Goal: Transaction & Acquisition: Purchase product/service

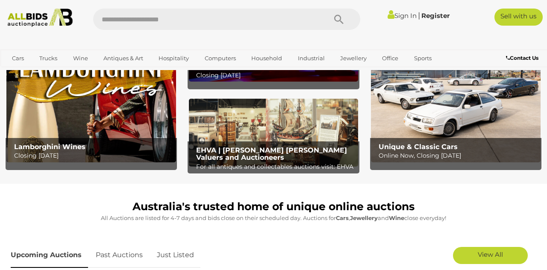
scroll to position [85, 0]
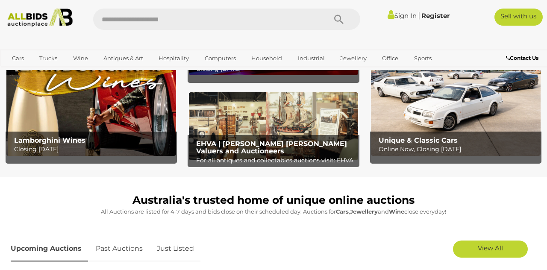
click at [490, 246] on span "View All" at bounding box center [490, 248] width 25 height 8
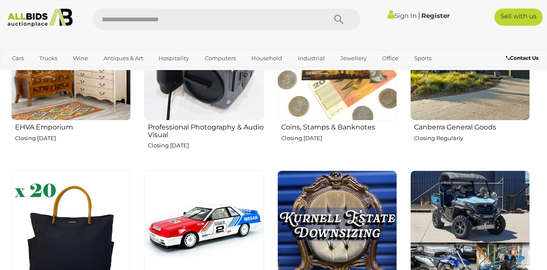
scroll to position [1029, 0]
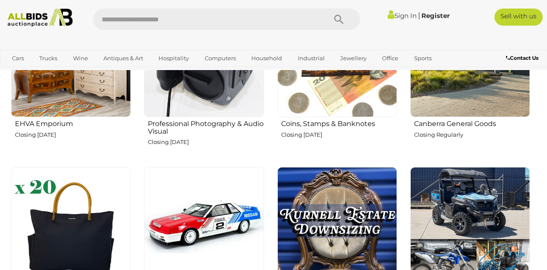
click at [217, 220] on img at bounding box center [204, 227] width 120 height 120
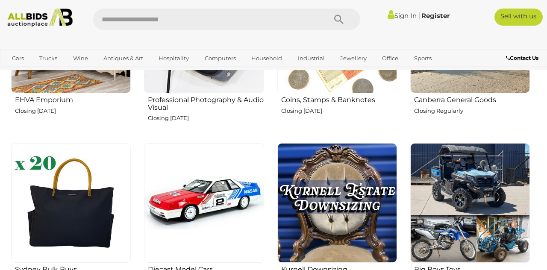
scroll to position [1070, 0]
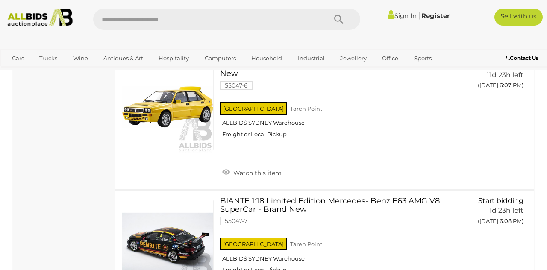
scroll to position [1011, 0]
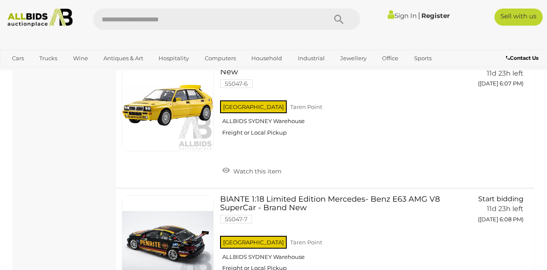
click at [174, 241] on link at bounding box center [168, 241] width 92 height 92
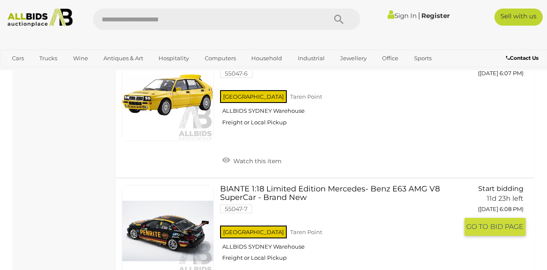
scroll to position [1052, 0]
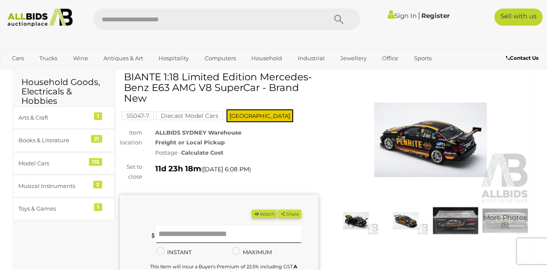
scroll to position [34, 0]
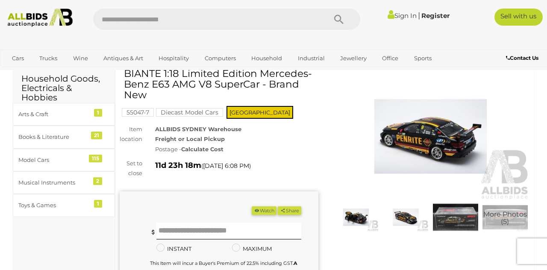
click at [431, 149] on img at bounding box center [430, 137] width 199 height 128
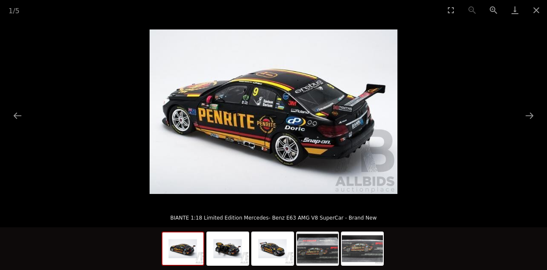
click at [528, 124] on button "Next slide" at bounding box center [529, 115] width 18 height 17
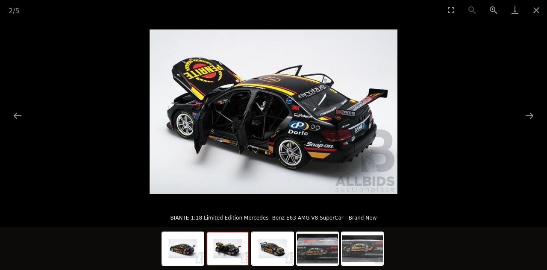
click at [525, 124] on button "Next slide" at bounding box center [529, 115] width 18 height 17
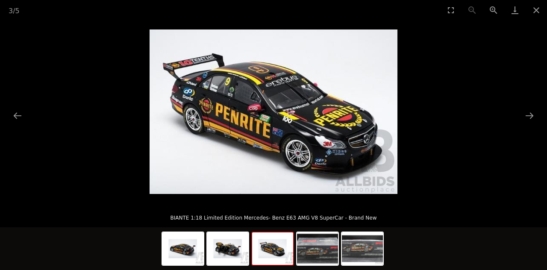
click at [525, 124] on button "Next slide" at bounding box center [529, 115] width 18 height 17
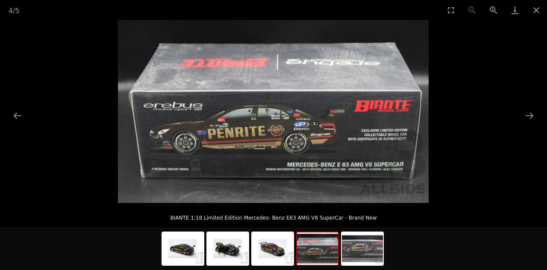
click at [537, 10] on button "Close gallery" at bounding box center [535, 10] width 21 height 20
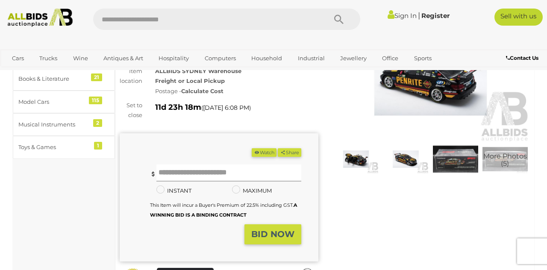
click at [198, 170] on input "text" at bounding box center [228, 172] width 145 height 17
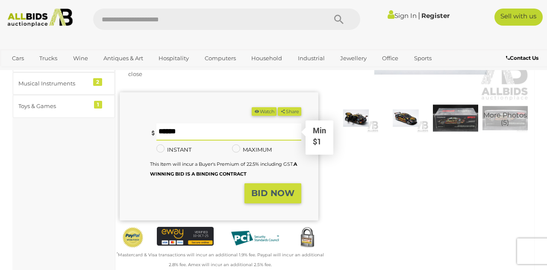
scroll to position [133, 0]
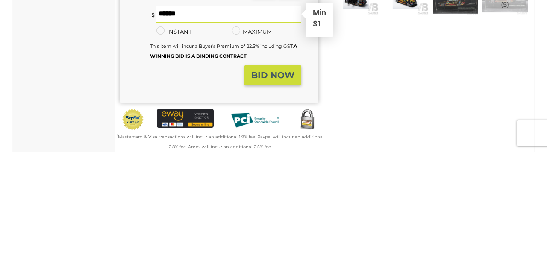
type input "**"
click at [273, 196] on strong "BID NOW" at bounding box center [272, 193] width 43 height 10
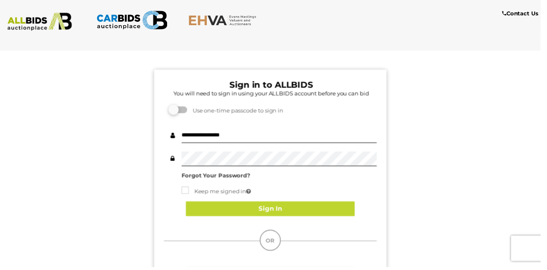
click at [286, 212] on button "Sign In" at bounding box center [273, 211] width 171 height 15
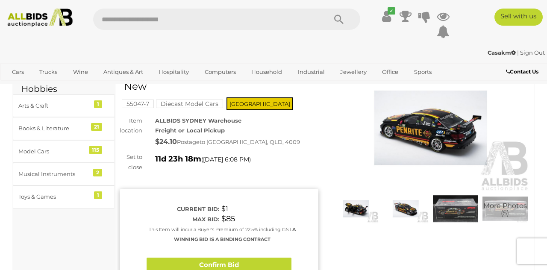
scroll to position [53, 0]
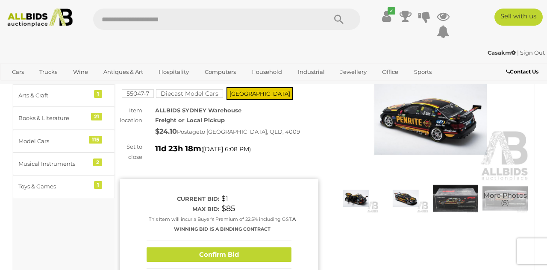
click at [235, 256] on button "Confirm Bid" at bounding box center [219, 254] width 145 height 15
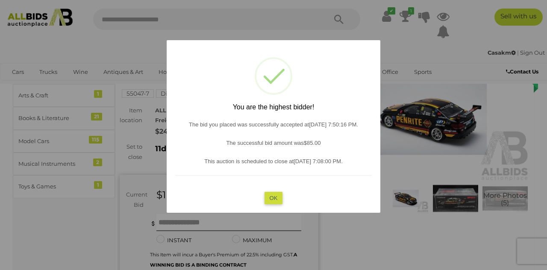
click at [273, 204] on button "OK" at bounding box center [273, 198] width 18 height 12
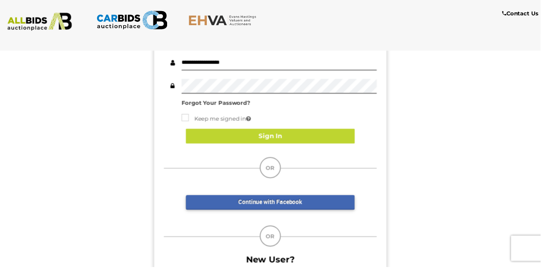
scroll to position [112, 0]
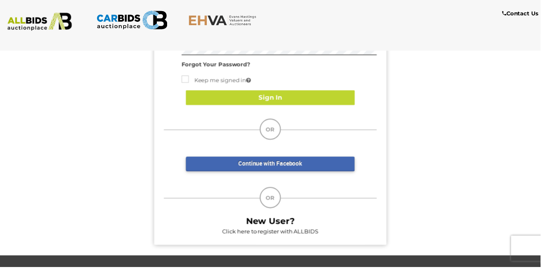
click at [312, 91] on button "Sign In" at bounding box center [273, 98] width 171 height 15
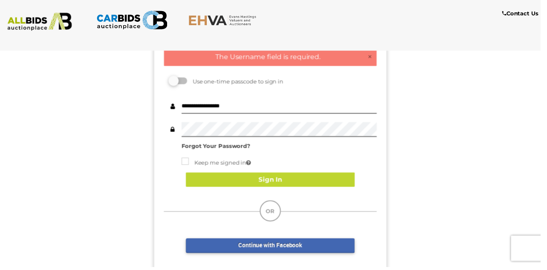
scroll to position [0, 0]
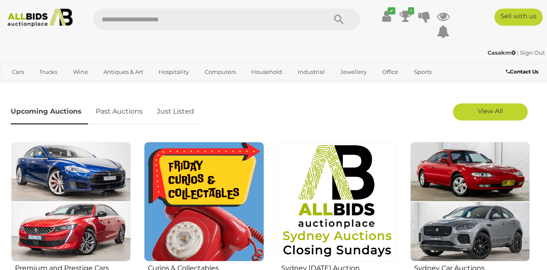
scroll to position [221, 0]
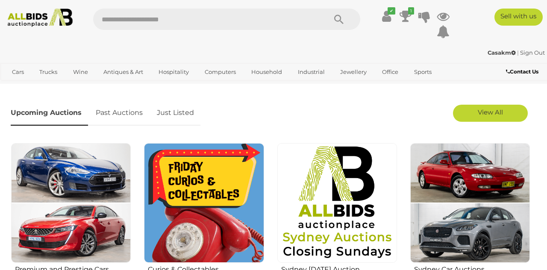
click at [490, 111] on span "View All" at bounding box center [490, 112] width 25 height 8
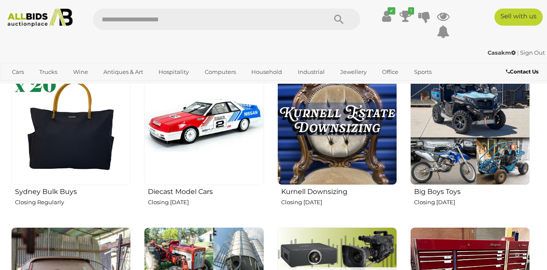
click at [204, 154] on img at bounding box center [204, 125] width 120 height 120
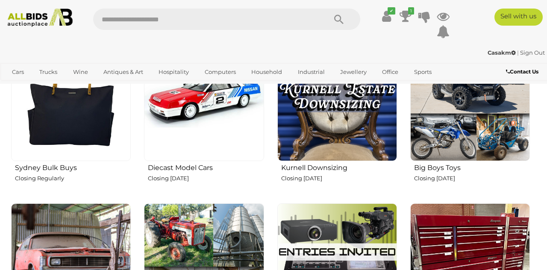
scroll to position [1172, 0]
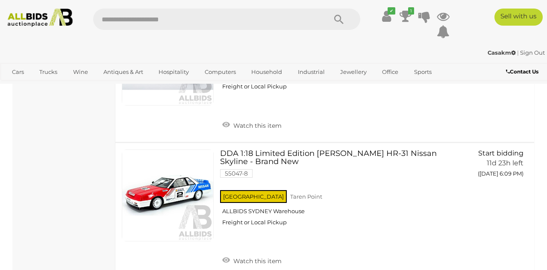
scroll to position [1193, 0]
click at [180, 194] on link at bounding box center [168, 195] width 92 height 92
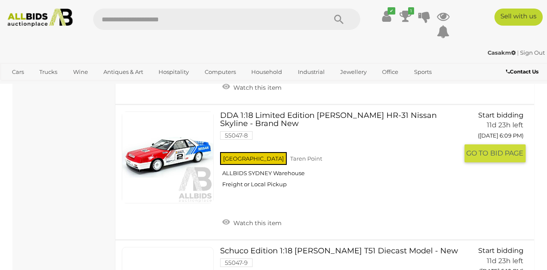
scroll to position [1234, 0]
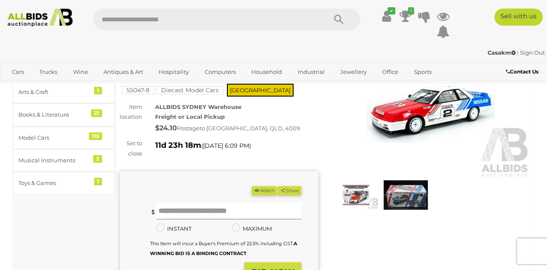
click at [191, 202] on input "text" at bounding box center [228, 210] width 145 height 17
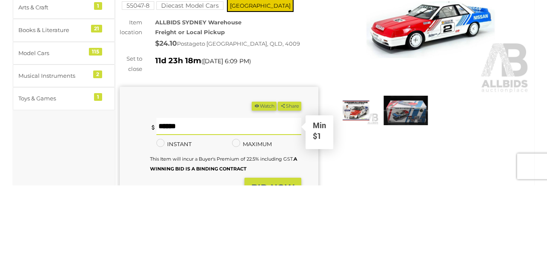
scroll to position [56, 0]
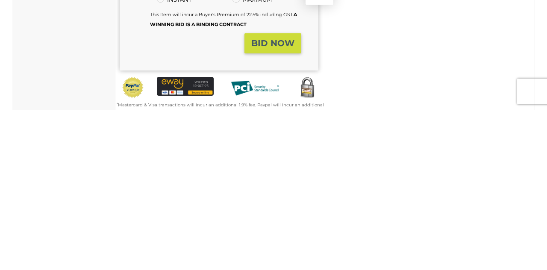
type input "**"
click at [279, 198] on strong "BID NOW" at bounding box center [272, 203] width 43 height 10
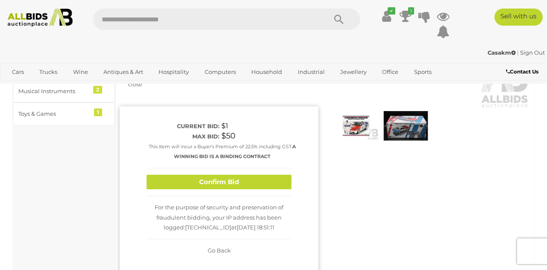
click at [241, 175] on button "Confirm Bid" at bounding box center [219, 182] width 145 height 15
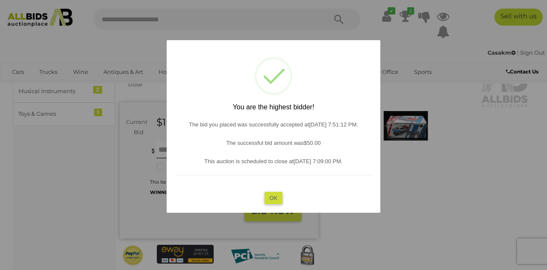
click at [273, 196] on button "OK" at bounding box center [273, 198] width 18 height 12
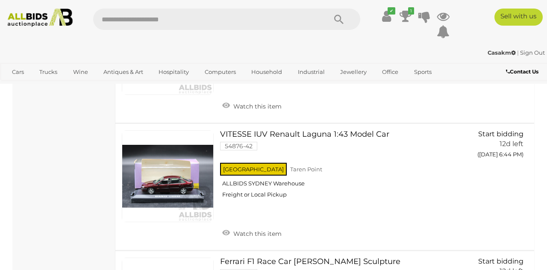
scroll to position [5878, 0]
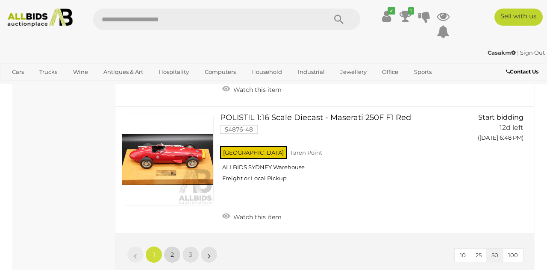
click at [172, 251] on span "2" at bounding box center [171, 255] width 3 height 8
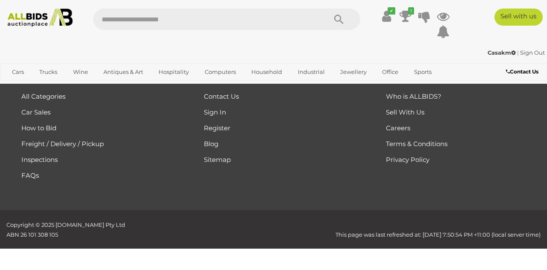
scroll to position [44, 0]
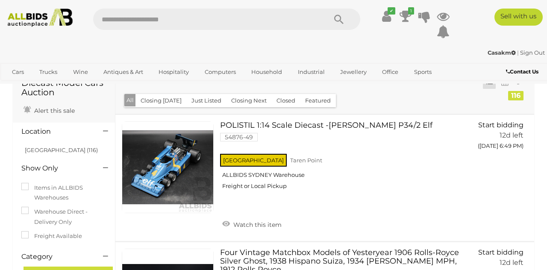
scroll to position [15, 0]
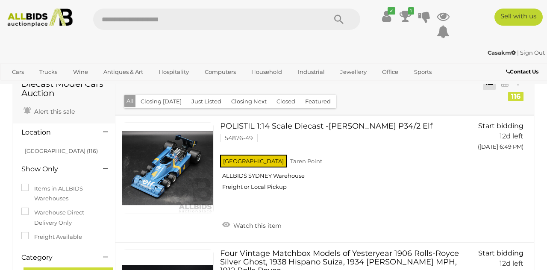
click at [180, 168] on link at bounding box center [168, 168] width 92 height 92
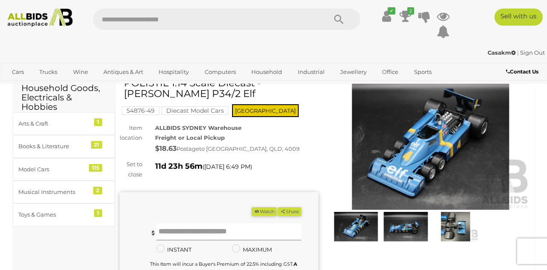
click at [202, 231] on input "text" at bounding box center [228, 231] width 145 height 17
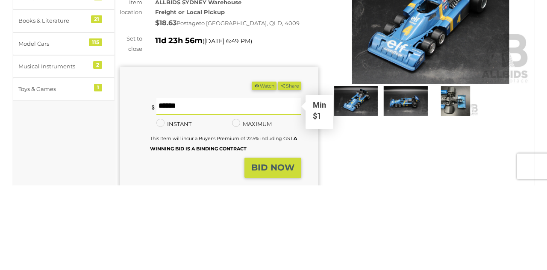
scroll to position [66, 0]
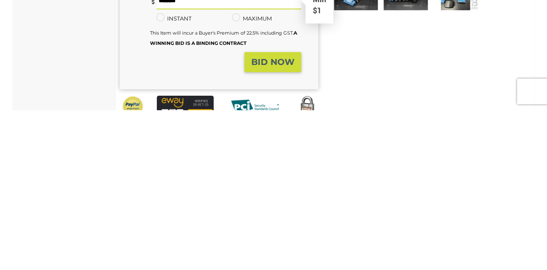
type input "**"
click at [273, 225] on strong "BID NOW" at bounding box center [272, 222] width 43 height 10
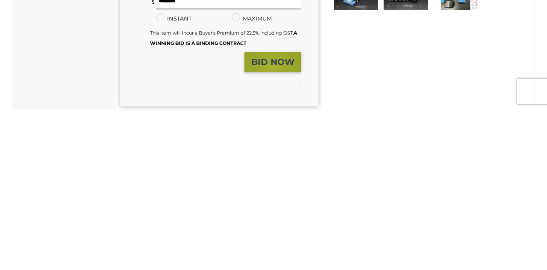
scroll to position [96, 0]
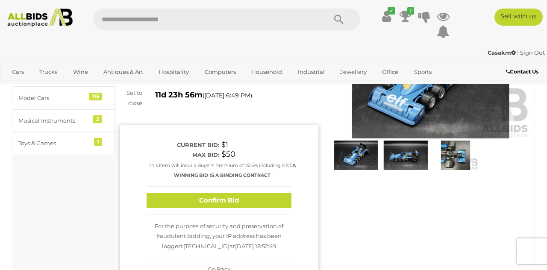
click at [231, 201] on button "Confirm Bid" at bounding box center [219, 200] width 145 height 15
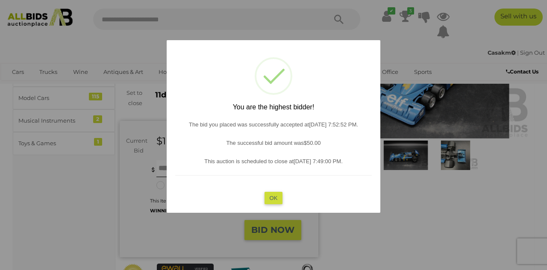
click at [273, 199] on button "OK" at bounding box center [273, 198] width 18 height 12
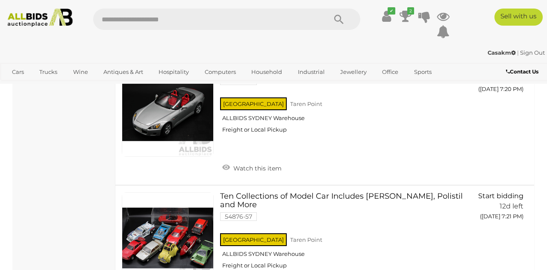
scroll to position [4141, 0]
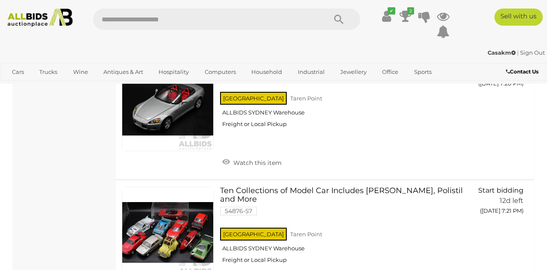
click at [156, 188] on link at bounding box center [168, 233] width 92 height 92
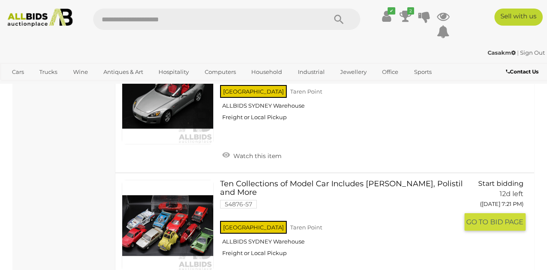
scroll to position [4182, 0]
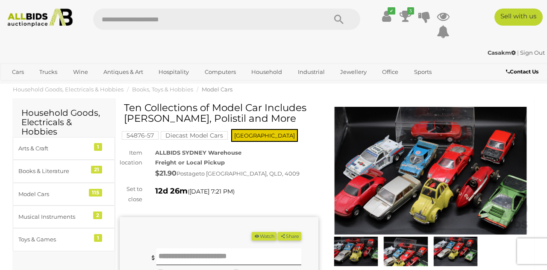
click at [438, 178] on img at bounding box center [430, 171] width 199 height 128
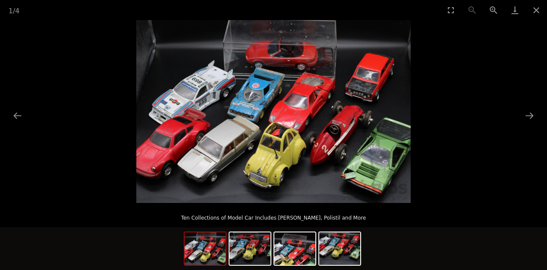
click at [538, 8] on button "Close gallery" at bounding box center [535, 10] width 21 height 20
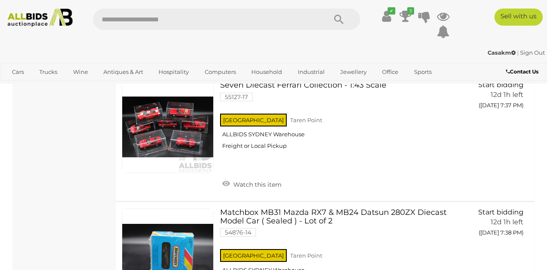
scroll to position [6344, 0]
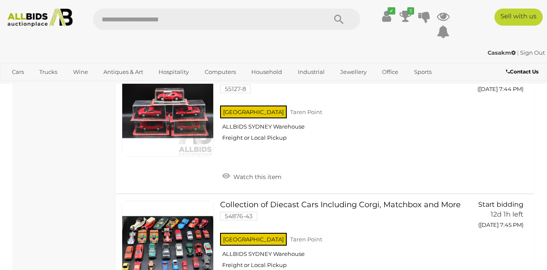
scroll to position [726, 0]
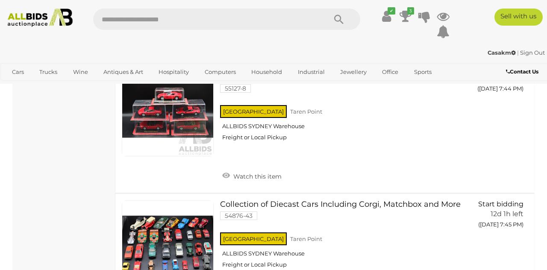
click at [170, 239] on link at bounding box center [168, 246] width 92 height 92
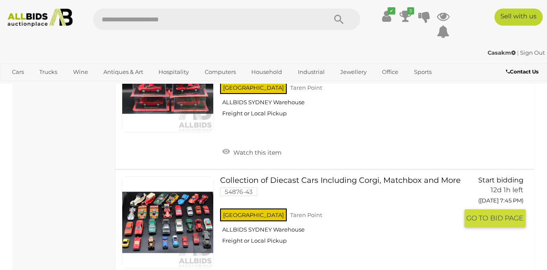
scroll to position [767, 0]
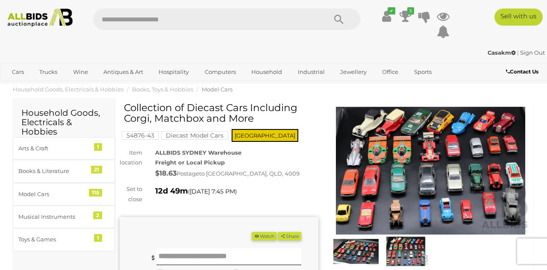
click at [442, 172] on img at bounding box center [430, 171] width 199 height 128
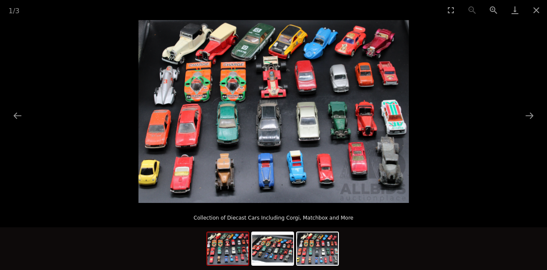
click at [525, 124] on button "Next slide" at bounding box center [529, 115] width 18 height 17
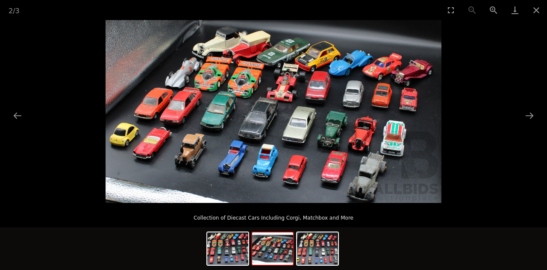
click at [525, 120] on button "Next slide" at bounding box center [529, 115] width 18 height 17
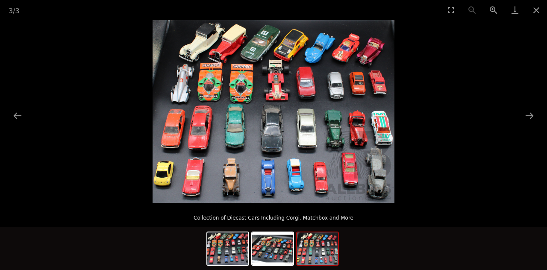
click at [540, 10] on button "Close gallery" at bounding box center [535, 10] width 21 height 20
